Goal: Navigation & Orientation: Find specific page/section

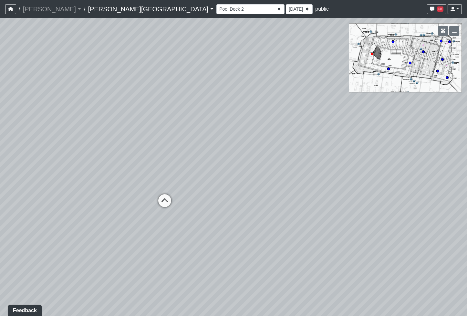
click at [216, 10] on select "Hallway Hospitality Bar Package Room Package Room Entry Pool Courtyard Entry 1 …" at bounding box center [250, 9] width 68 height 10
click at [216, 4] on select "Hallway Hospitality Bar Package Room Package Room Entry Pool Courtyard Entry 1 …" at bounding box center [250, 9] width 68 height 10
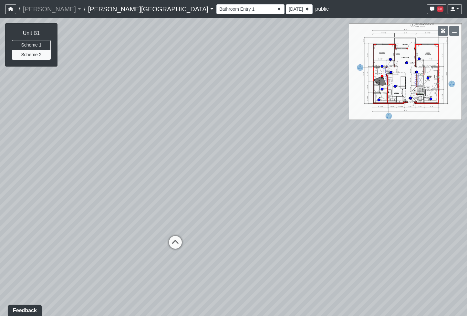
drag, startPoint x: 169, startPoint y: 138, endPoint x: 283, endPoint y: 45, distance: 146.9
click at [285, 45] on div "Loading... Pool Loungers Loading... Pool Walkway 2 Loading... Created by [PERSO…" at bounding box center [233, 167] width 467 height 298
click at [216, 11] on select "Hallway Hospitality Bar Package Room Package Room Entry Pool Courtyard Entry 1 …" at bounding box center [250, 9] width 68 height 10
click at [216, 4] on select "Hallway Hospitality Bar Package Room Package Room Entry Pool Courtyard Entry 1 …" at bounding box center [250, 9] width 68 height 10
select select "k1y5CizfMtHuTrgUcG5weo"
